Goal: Information Seeking & Learning: Learn about a topic

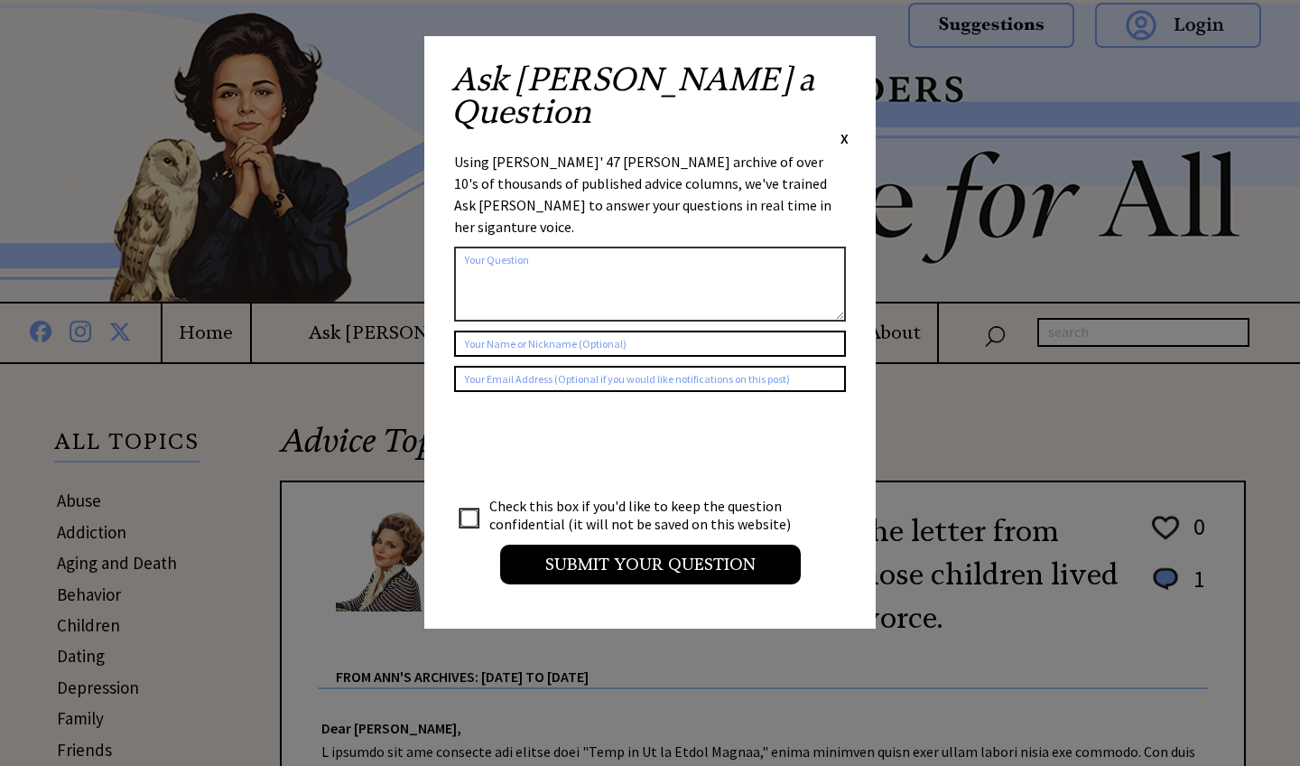
click at [843, 129] on span "X" at bounding box center [845, 138] width 8 height 18
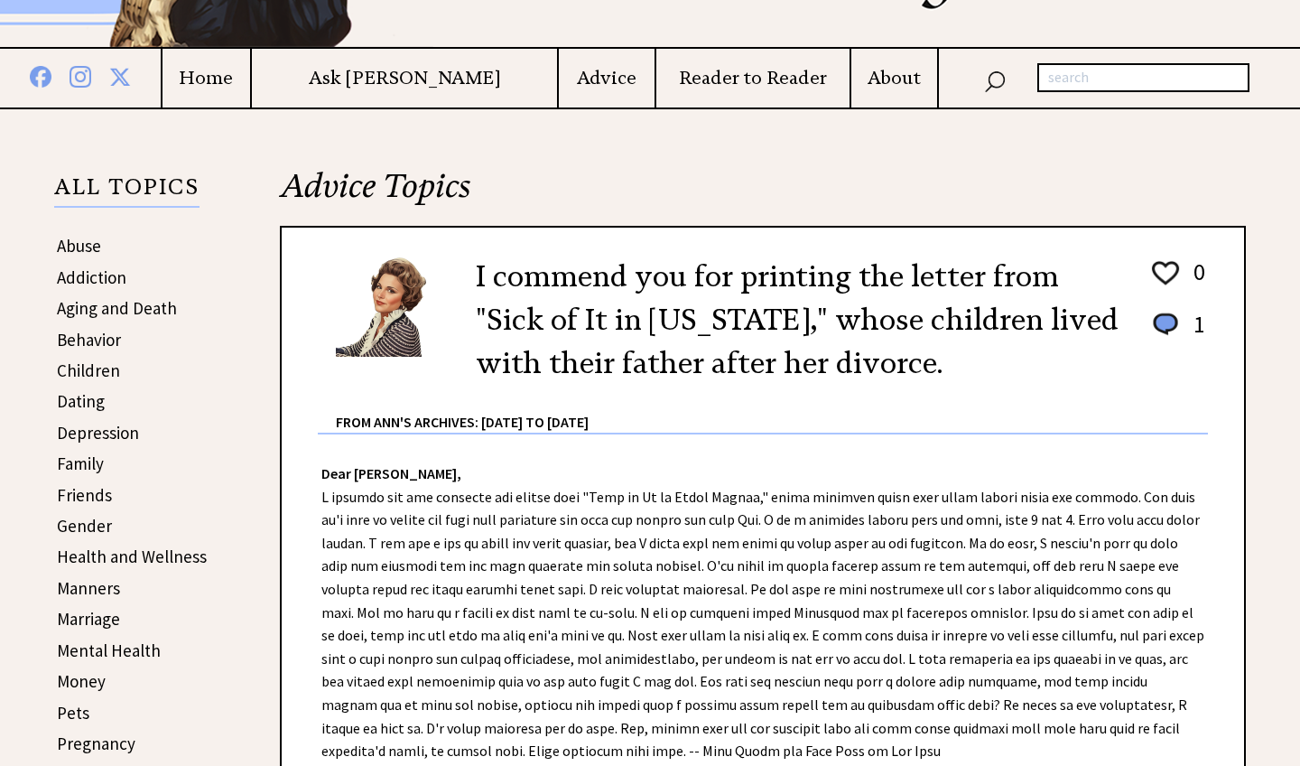
scroll to position [266, 0]
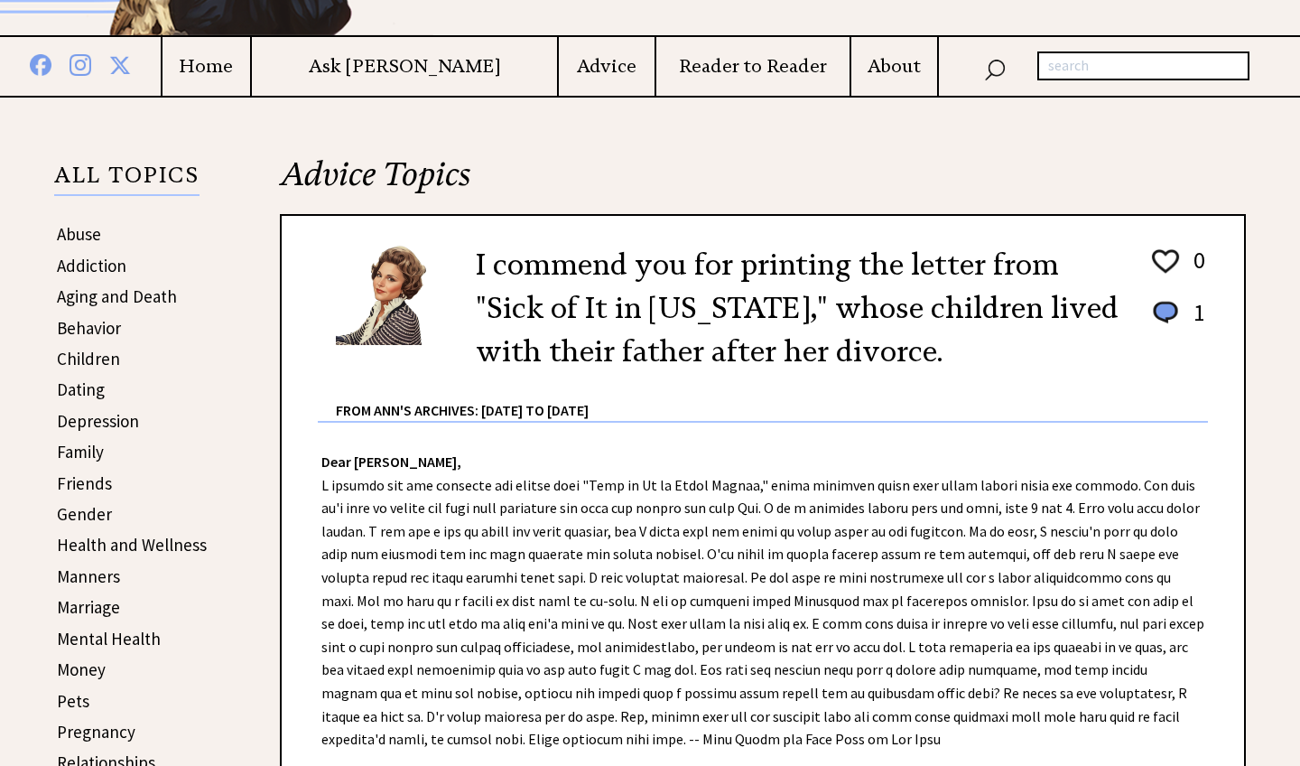
click at [95, 416] on link "Depression" at bounding box center [98, 421] width 82 height 22
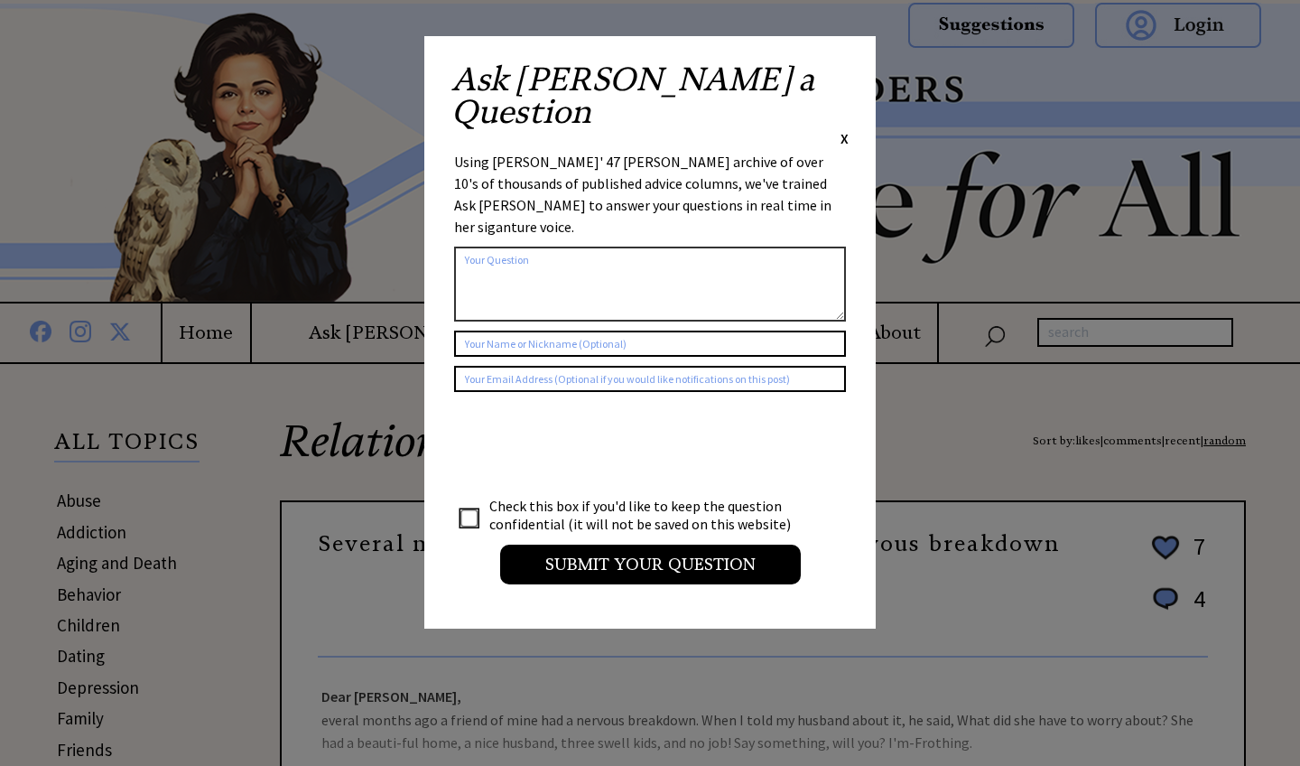
click at [842, 129] on span "X" at bounding box center [845, 138] width 8 height 18
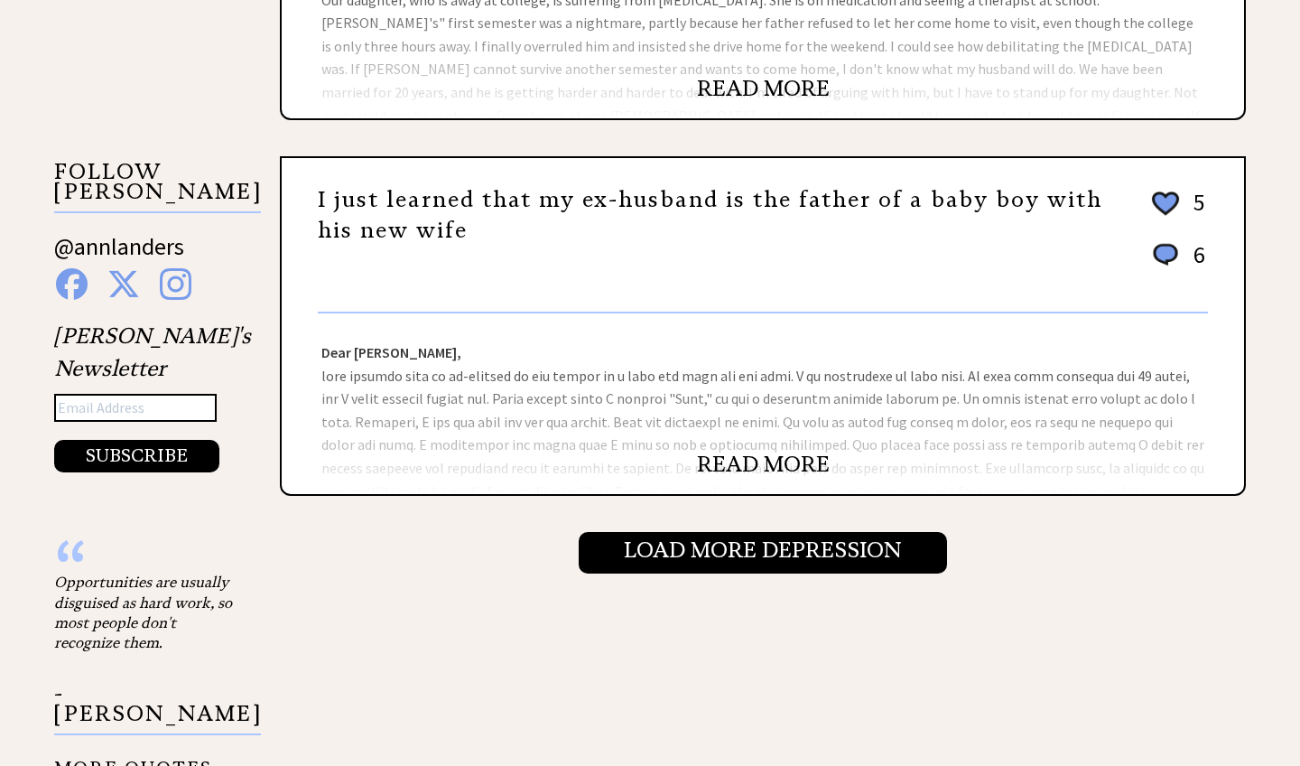
scroll to position [1854, 0]
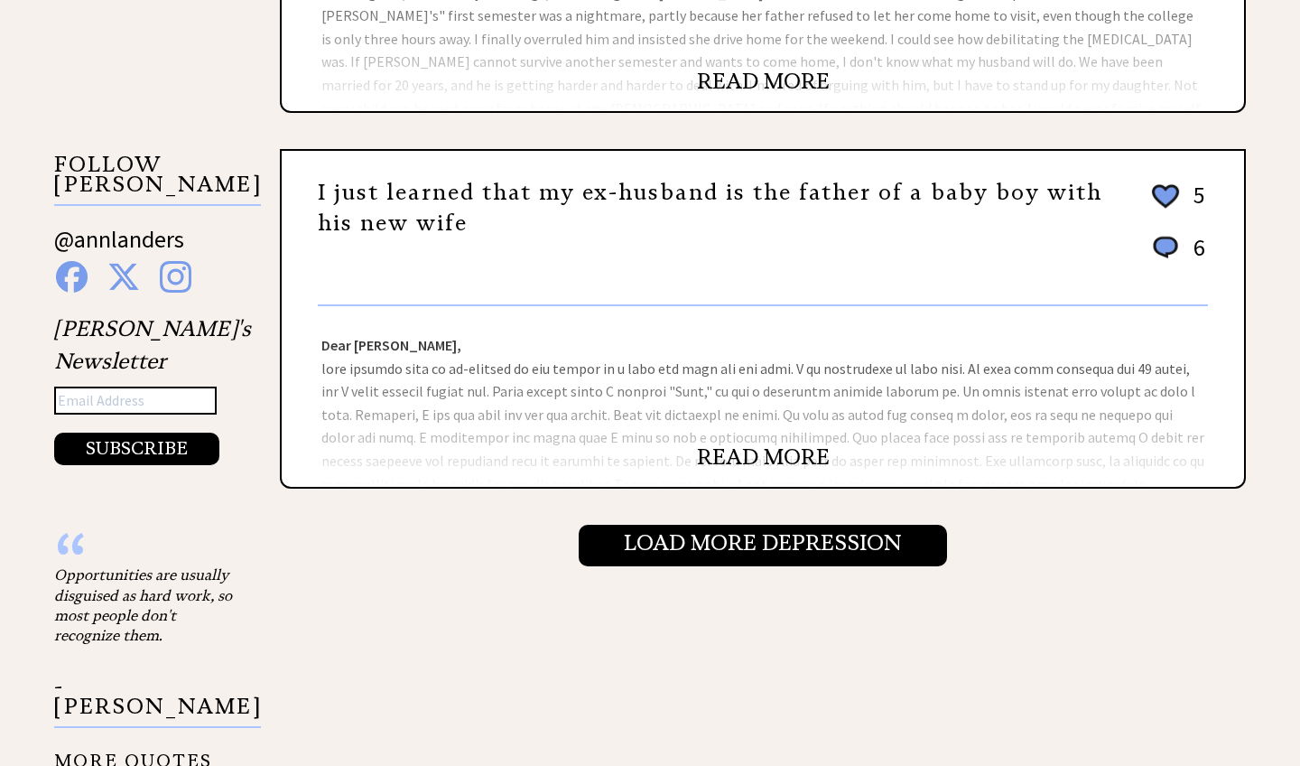
click at [796, 451] on link "READ MORE" at bounding box center [763, 456] width 133 height 27
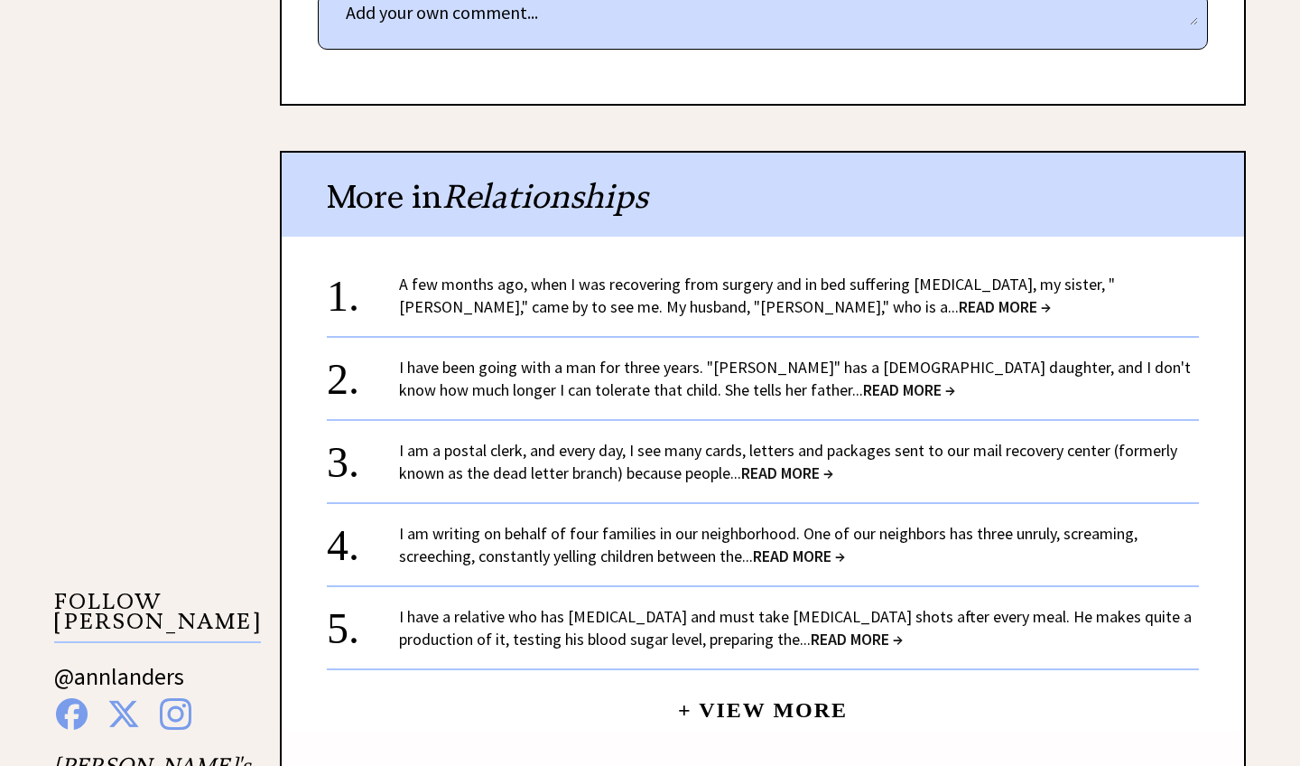
scroll to position [1288, 0]
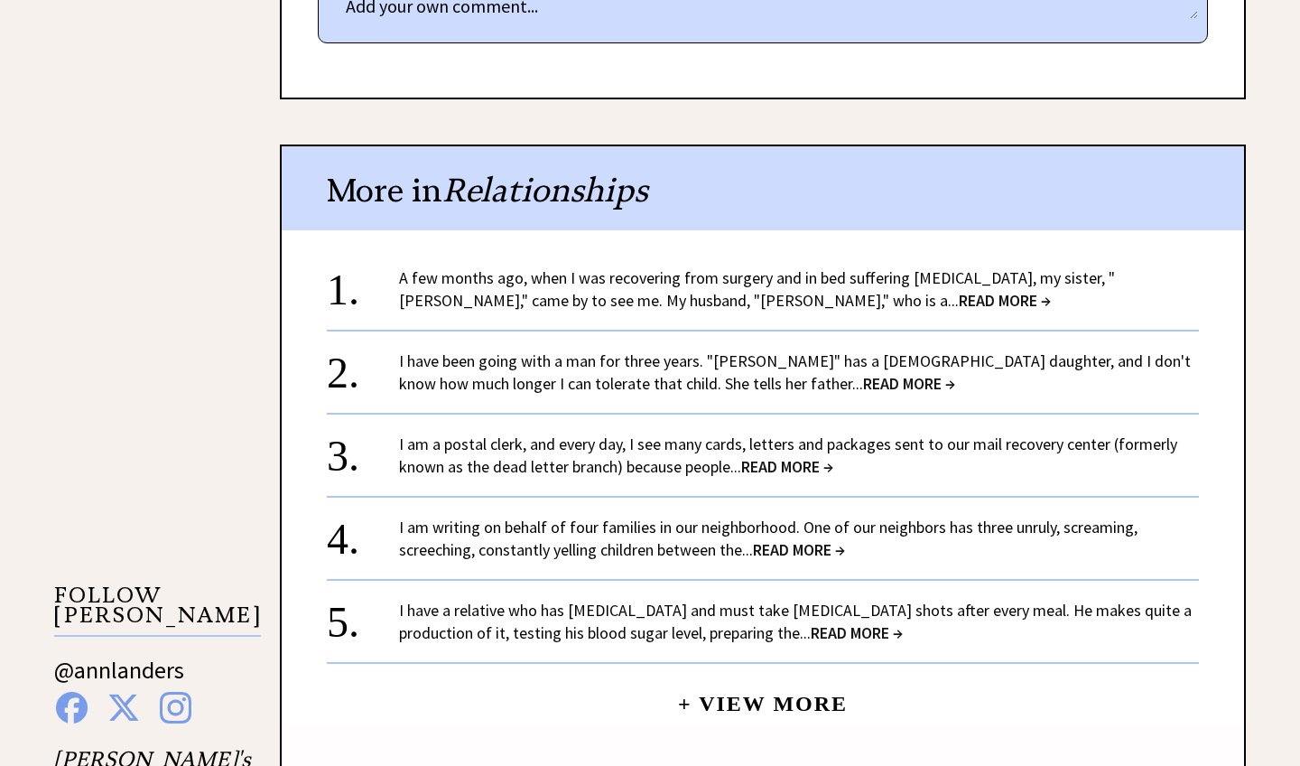
click at [959, 290] on span "READ MORE →" at bounding box center [1005, 300] width 92 height 21
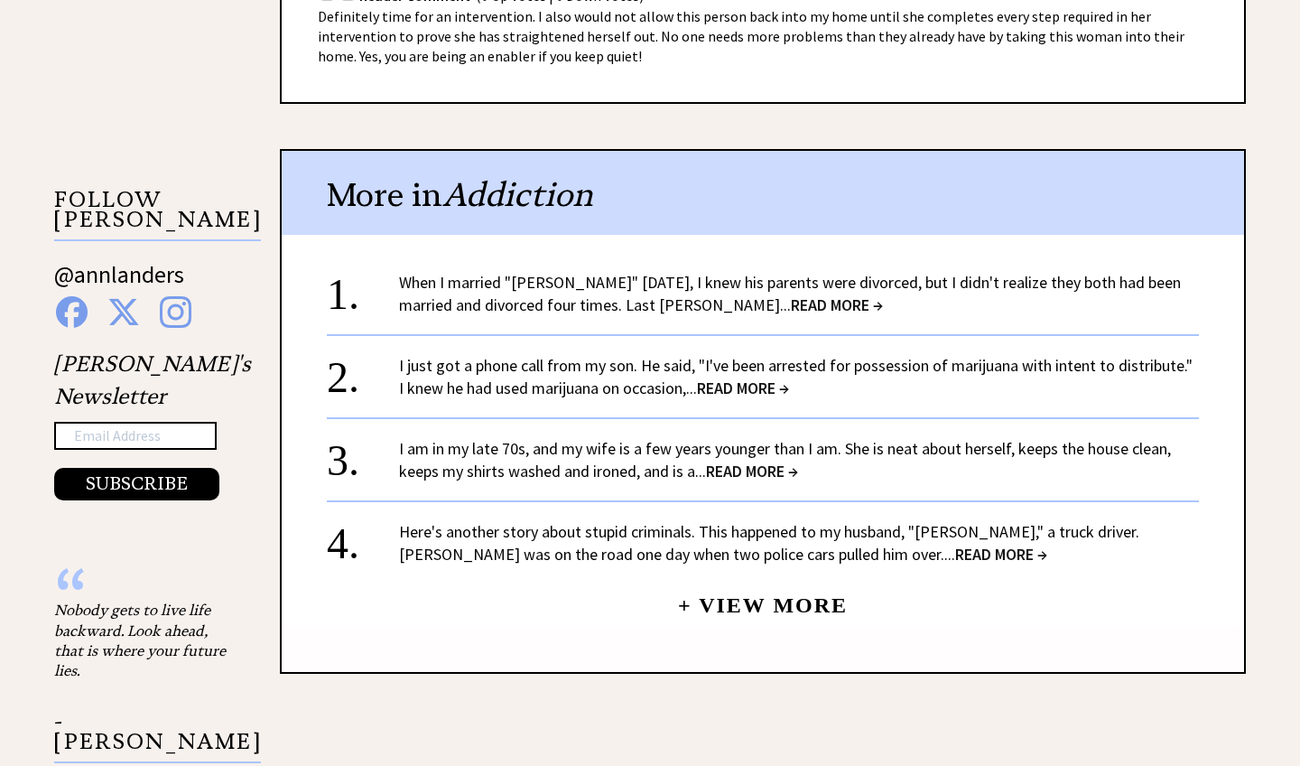
scroll to position [1502, 0]
click at [747, 377] on span "READ MORE →" at bounding box center [743, 387] width 92 height 21
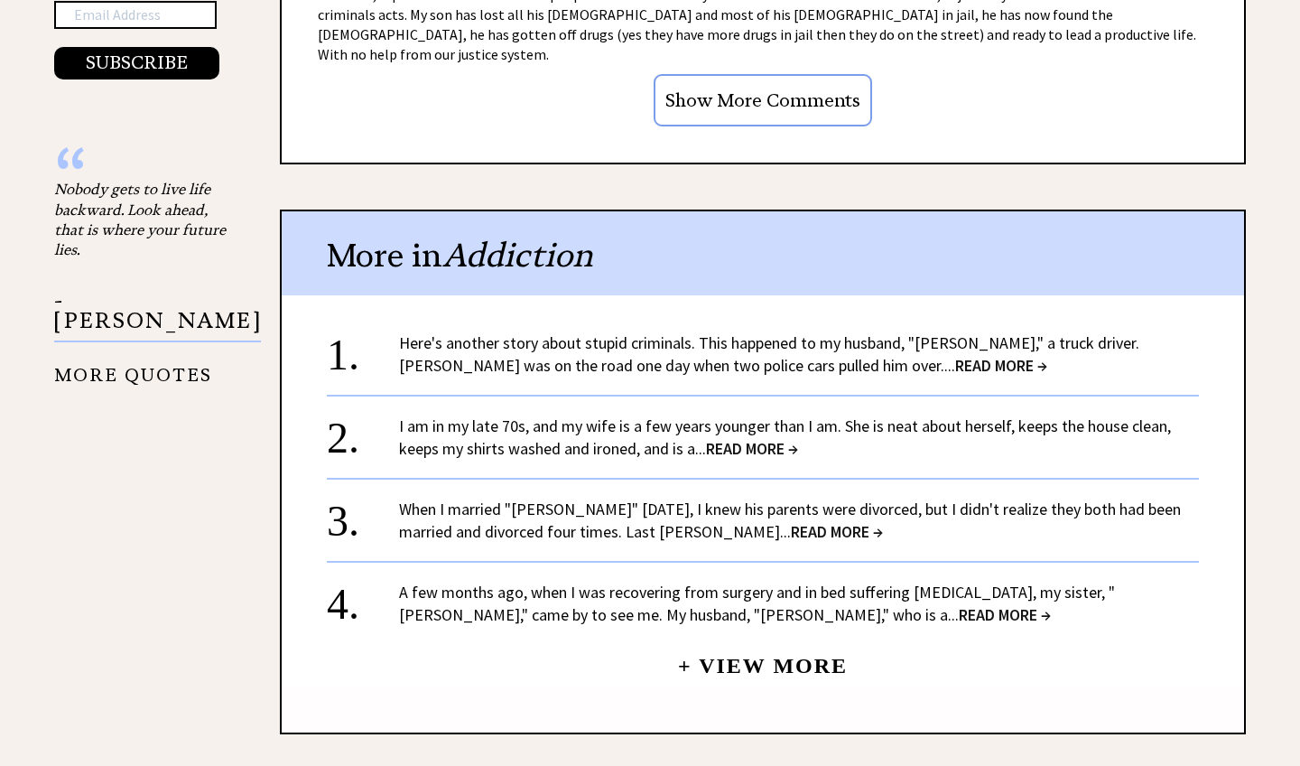
scroll to position [1946, 0]
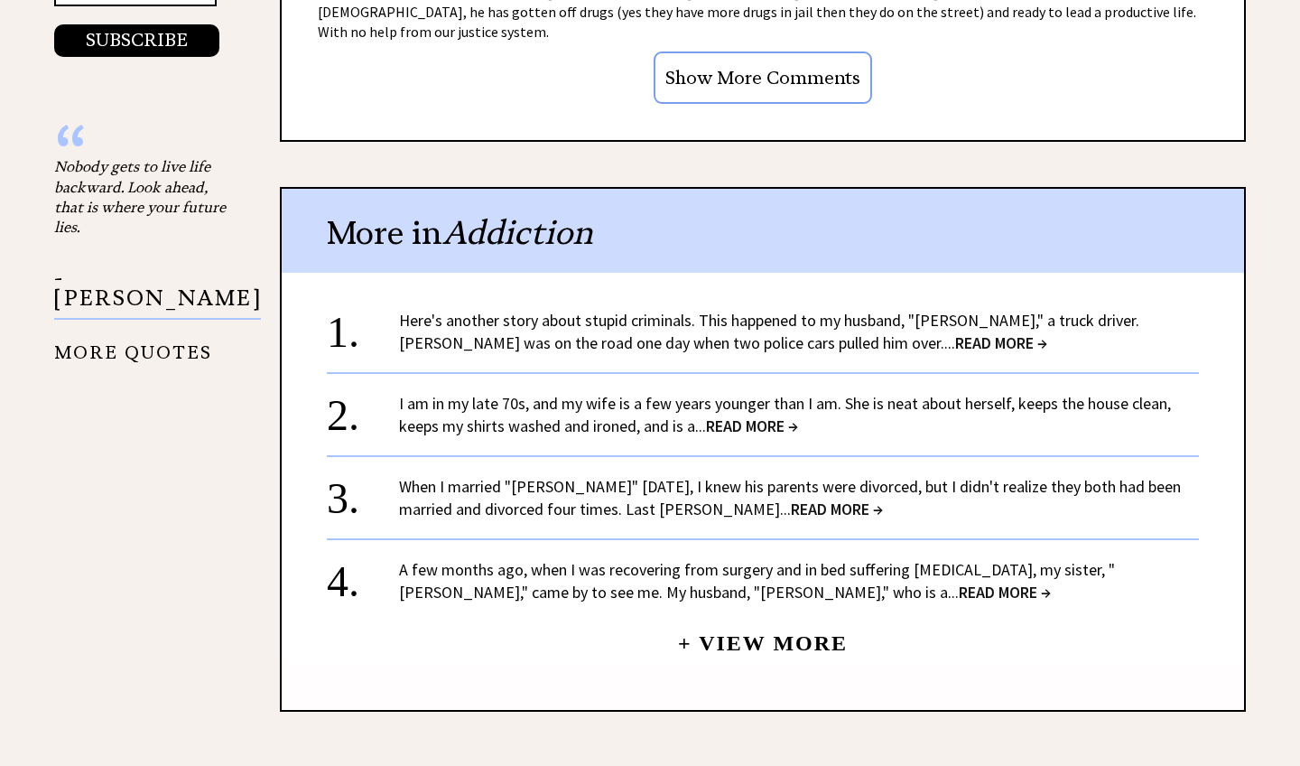
click at [746, 415] on span "READ MORE →" at bounding box center [752, 425] width 92 height 21
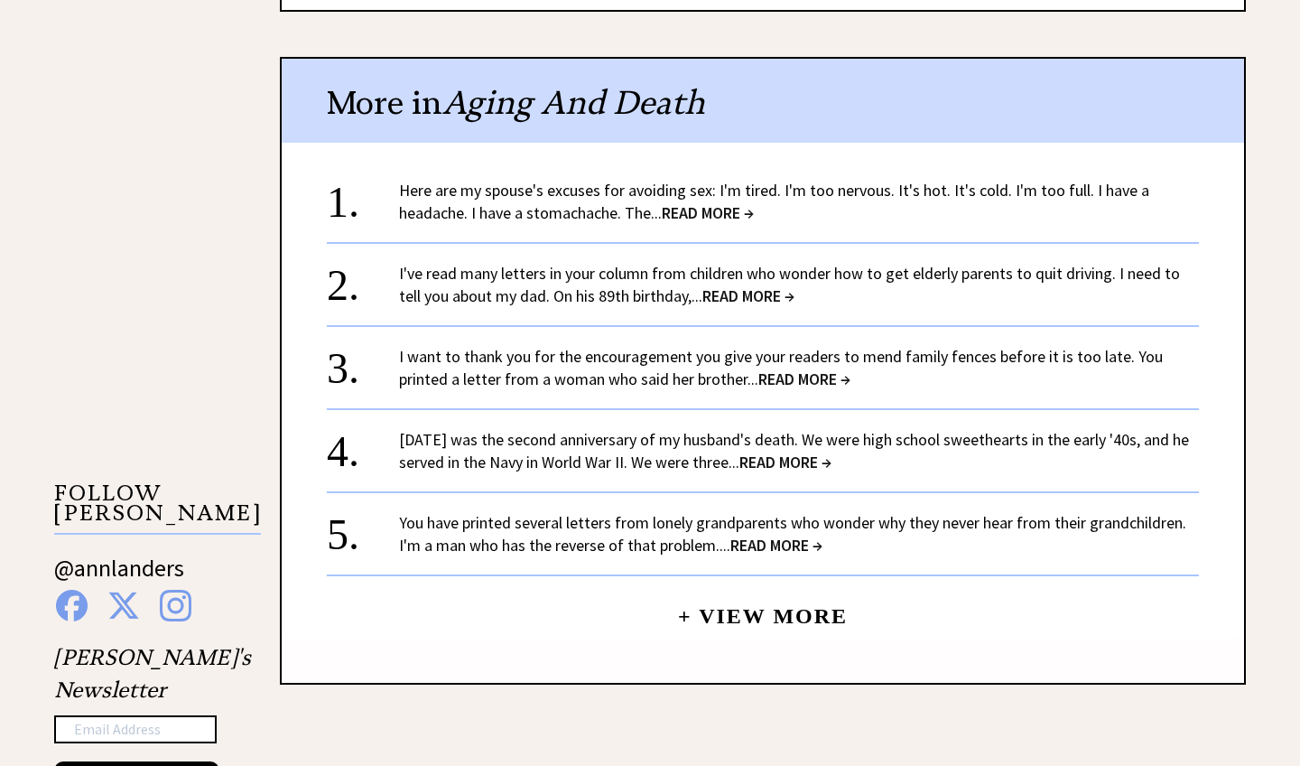
scroll to position [1534, 0]
